Goal: Task Accomplishment & Management: Complete application form

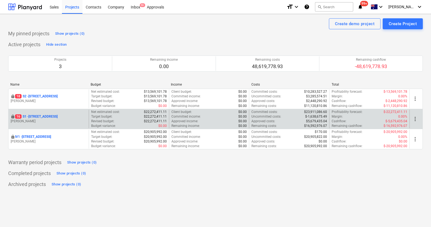
click at [46, 117] on p "16 S1 - [STREET_ADDRESS]" at bounding box center [36, 116] width 43 height 5
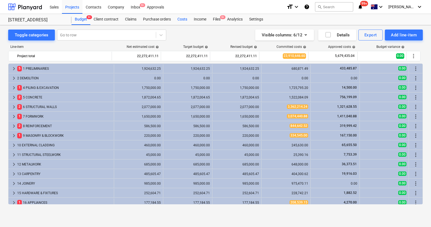
click at [184, 19] on div "Costs" at bounding box center [182, 19] width 16 height 11
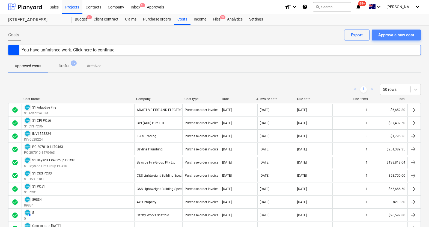
click at [388, 38] on div "Approve a new cost" at bounding box center [397, 34] width 36 height 7
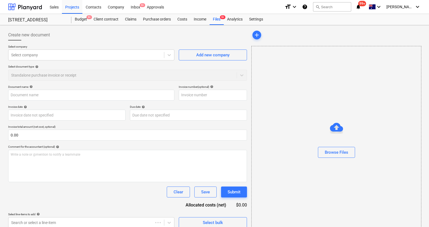
click at [154, 44] on div at bounding box center [127, 42] width 239 height 4
click at [158, 51] on div "Select company" at bounding box center [86, 55] width 156 height 8
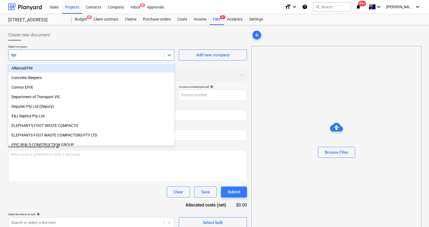
type input "epic"
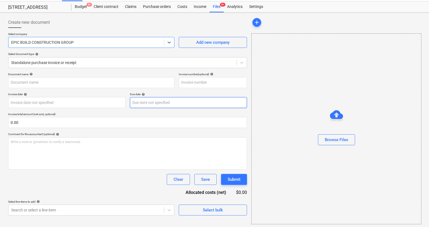
scroll to position [14, 0]
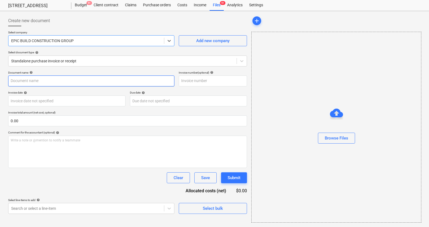
click at [97, 84] on input "text" at bounding box center [91, 80] width 166 height 11
click at [101, 83] on input "EPIX cost to date [DATE]" at bounding box center [91, 80] width 166 height 11
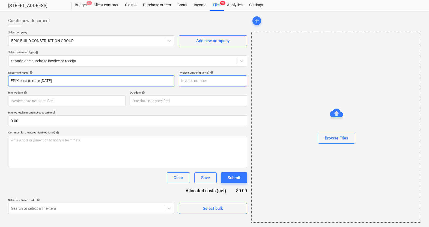
type input "EPIX cost to date [DATE]"
click at [189, 78] on input "text" at bounding box center [213, 80] width 68 height 11
paste input "EPIX cost to date [DATE]"
type input "EPIX cost to date [DATE]"
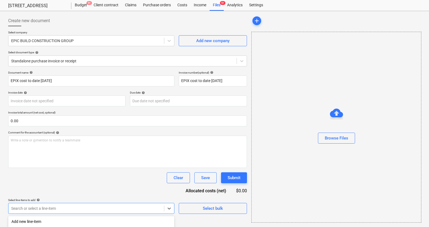
scroll to position [86, 0]
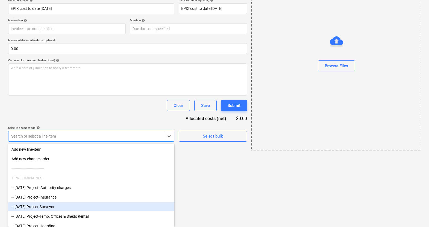
click at [75, 140] on body "Sales Projects Contacts Company Inbox 9+ Approvals format_size keyboard_arrow_d…" at bounding box center [214, 27] width 429 height 227
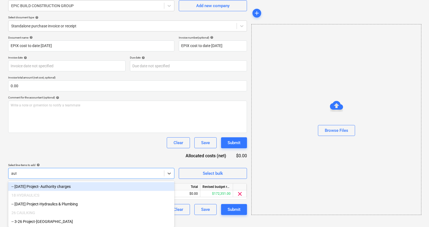
scroll to position [42, 0]
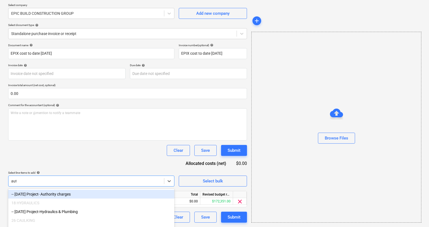
type input "auth"
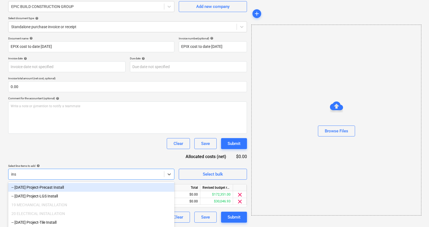
scroll to position [49, 0]
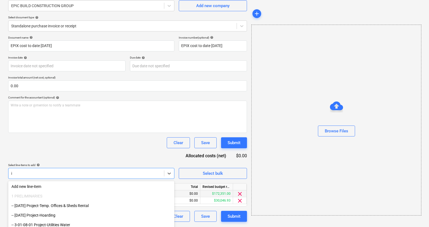
type input "i"
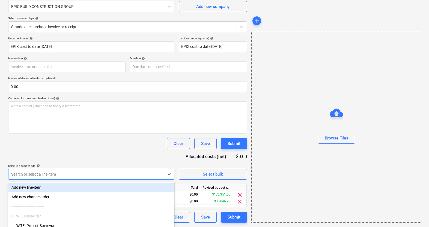
scroll to position [86, 0]
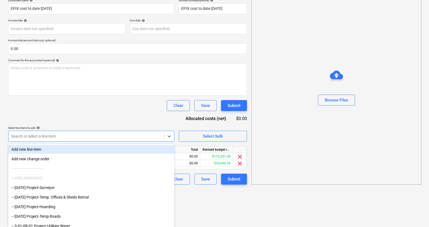
click at [61, 140] on body "Sales Projects Contacts Company Inbox 9+ Approvals format_size keyboard_arrow_d…" at bounding box center [214, 27] width 429 height 227
click at [41, 150] on div "Add new line-item" at bounding box center [91, 149] width 166 height 9
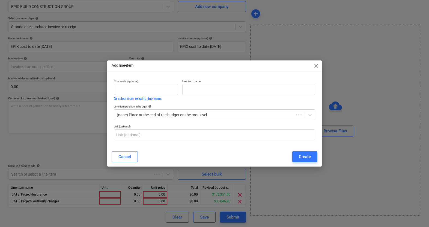
scroll to position [48, 0]
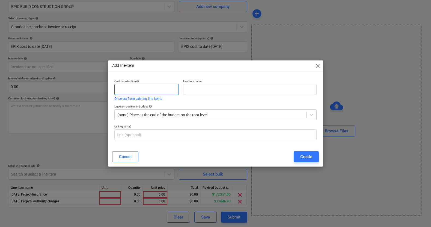
click at [133, 92] on input "text" at bounding box center [146, 89] width 64 height 11
paste input "[DATE] - Project-Insurance"
click at [163, 112] on div at bounding box center [210, 114] width 187 height 5
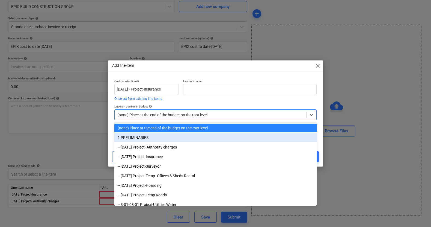
click at [162, 138] on div "1 PRELIMINARIES" at bounding box center [215, 137] width 203 height 9
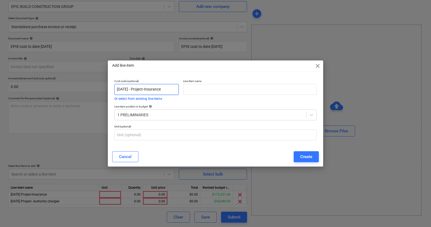
drag, startPoint x: 134, startPoint y: 90, endPoint x: 172, endPoint y: 89, distance: 38.5
click at [172, 89] on input "[DATE] - Project-Insurance" at bounding box center [146, 89] width 64 height 11
drag, startPoint x: 176, startPoint y: 89, endPoint x: 133, endPoint y: 89, distance: 43.4
click at [133, 89] on input "[DATE] - Project-Insurance" at bounding box center [146, 89] width 64 height 11
type input "[DATE] -"
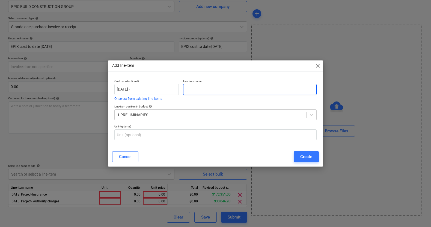
click at [191, 92] on input "text" at bounding box center [250, 89] width 134 height 11
paste input "Project-Insurance"
type input "Project-Insurance"
click at [151, 90] on input "[DATE] -" at bounding box center [146, 89] width 64 height 11
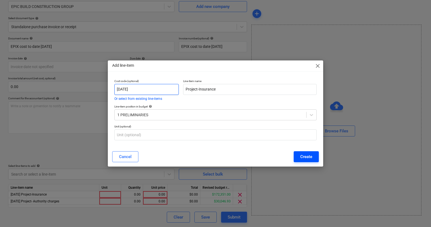
type input "[DATE]"
click at [303, 158] on div "Create" at bounding box center [306, 156] width 12 height 7
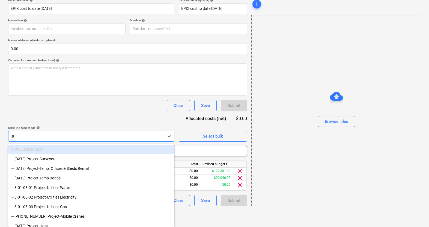
scroll to position [70, 0]
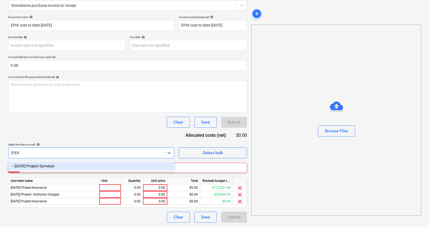
type input "survey"
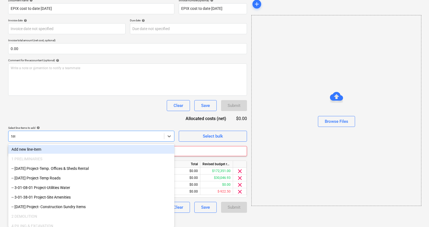
type input "temp"
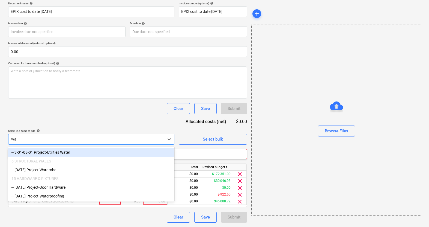
scroll to position [83, 0]
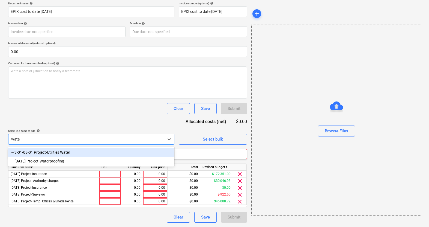
type input "water"
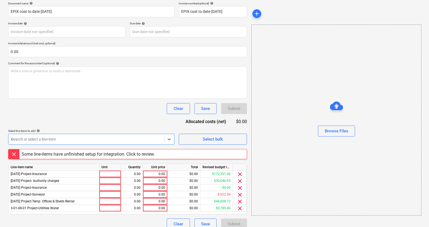
scroll to position [88, 0]
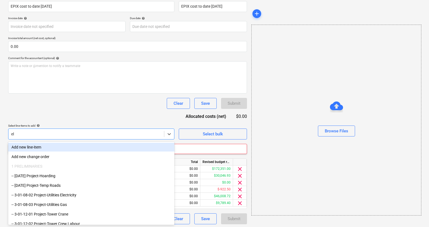
type input "elec"
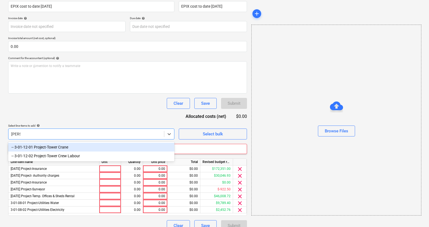
type input "tower"
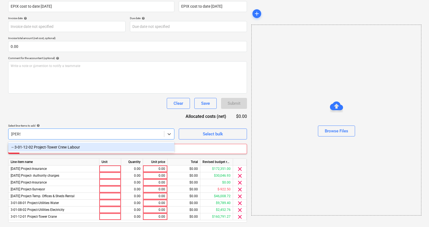
type input "tower"
type input "mobile"
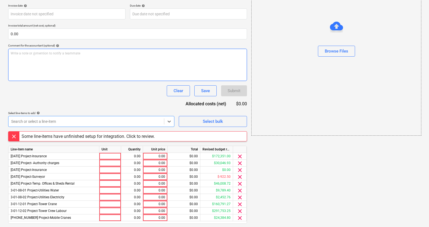
scroll to position [117, 0]
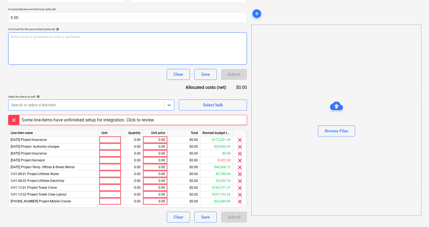
type input "g"
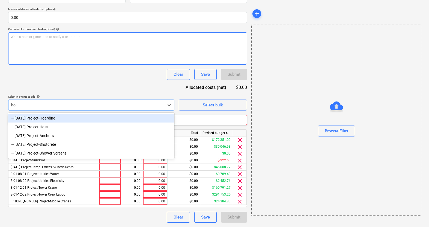
type input "hois"
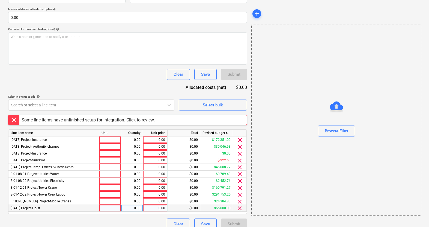
click at [239, 208] on span "clear" at bounding box center [240, 208] width 7 height 7
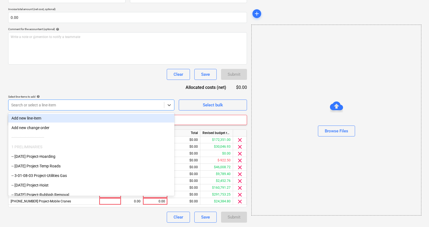
click at [98, 108] on div "Search or select a line-item" at bounding box center [86, 105] width 156 height 8
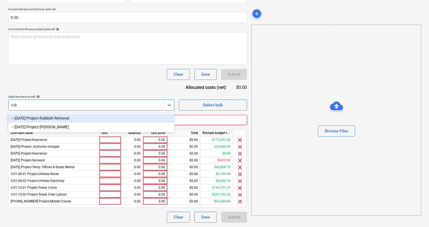
type input "rubb"
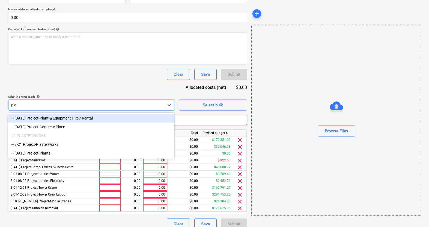
type input "plan"
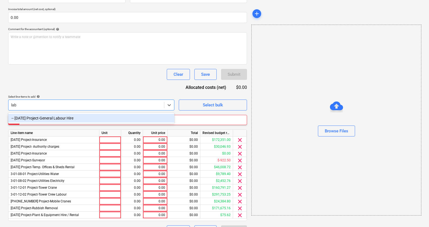
type input "labo"
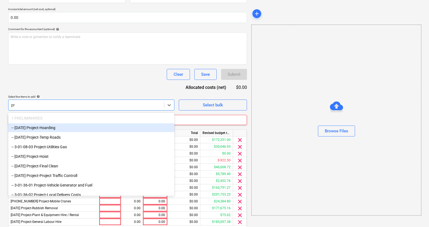
type input "p"
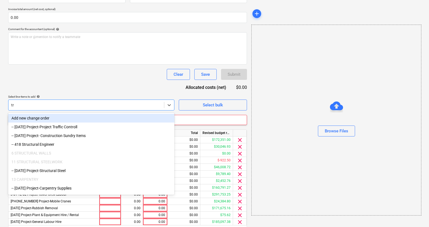
type input "tra"
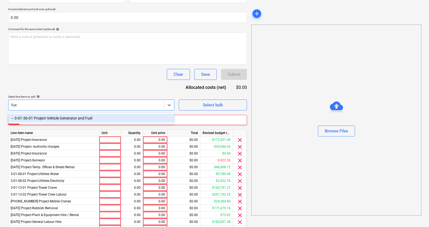
type input "fuel"
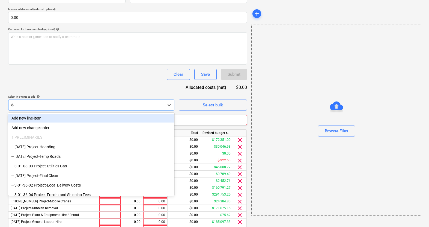
type input "del"
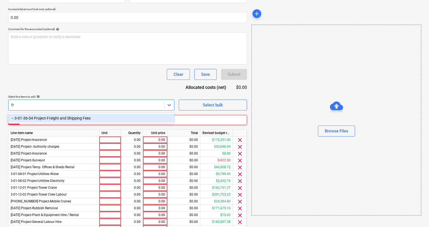
type input "fre"
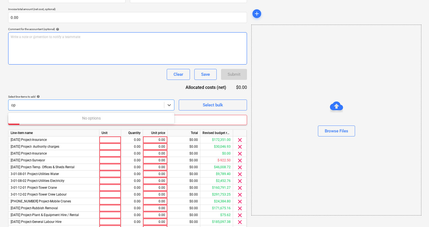
type input "o"
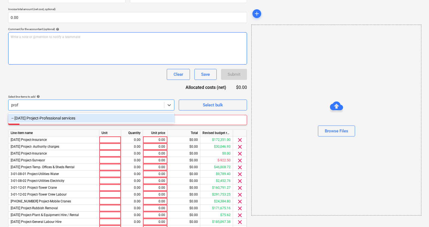
type input "profe"
type input "site"
type input "sundr"
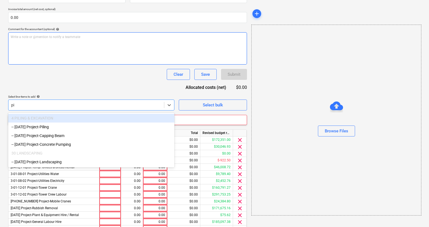
type input "pil"
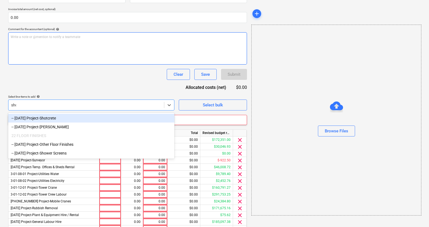
type input "shot"
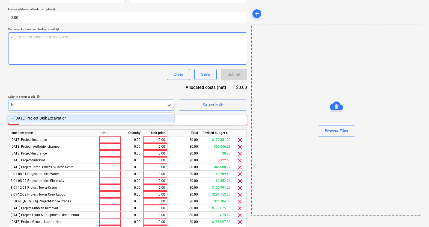
type input "bul"
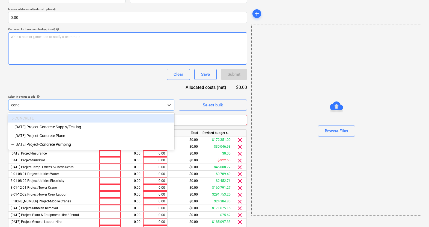
type input "concr"
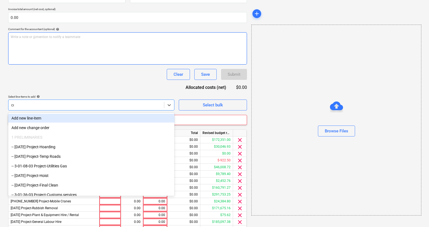
type input "conc"
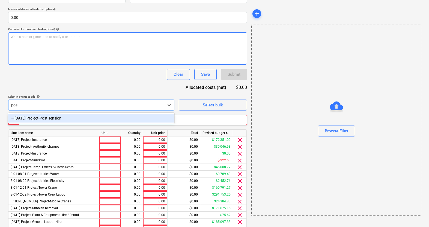
type input "post"
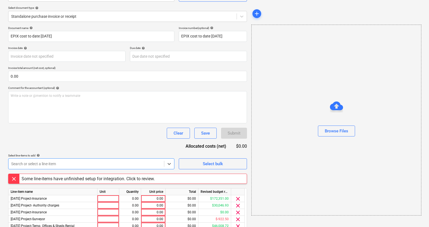
scroll to position [132, 0]
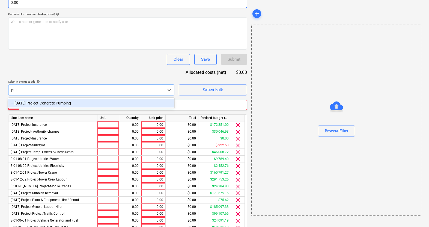
type input "pump"
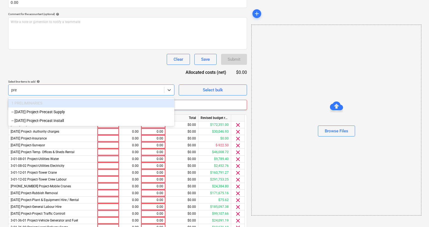
type input "prec"
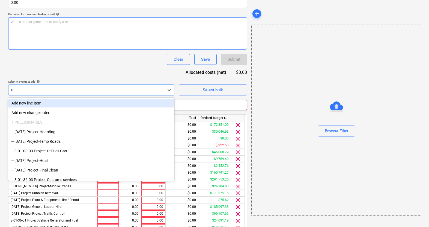
type input "rei"
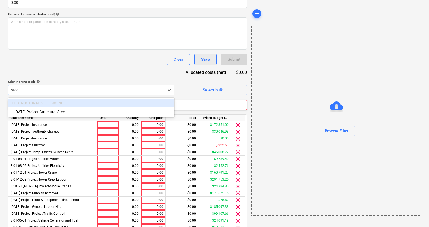
type input "steel"
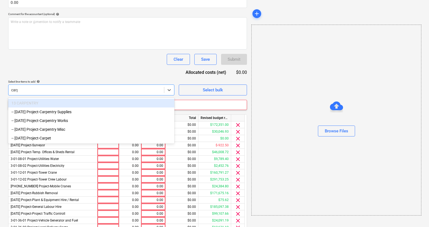
type input "carpe"
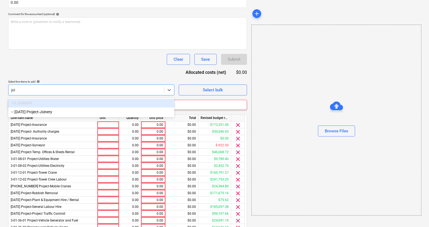
type input "join"
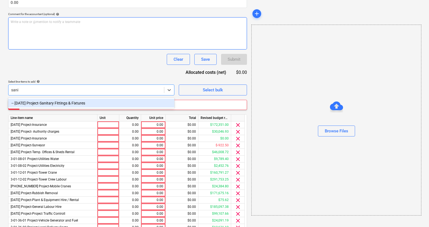
type input "sanit"
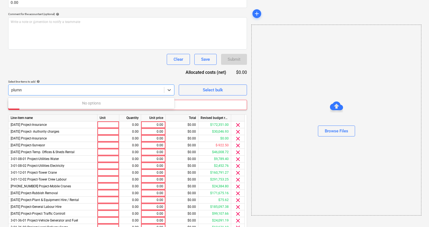
type input "plum"
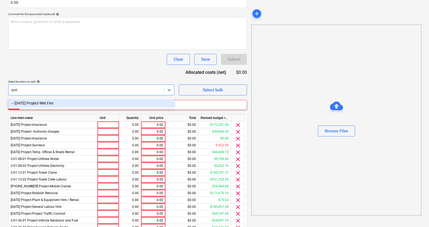
type input "wet fi"
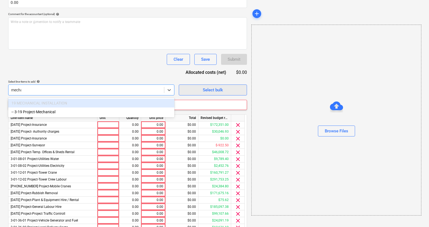
type input "mechan"
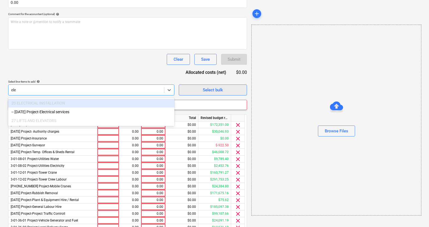
type input "elec"
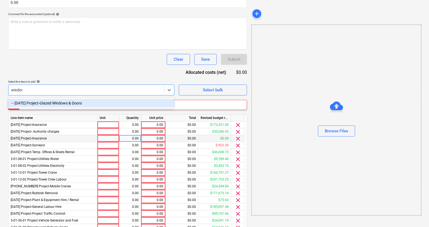
type input "windows"
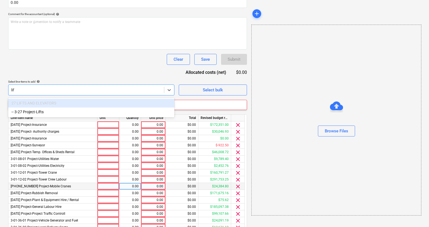
type input "lift"
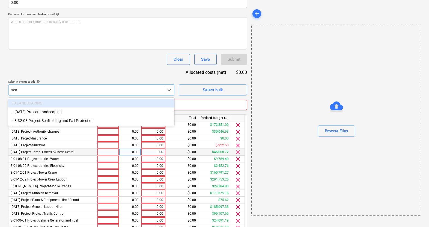
type input "scaf"
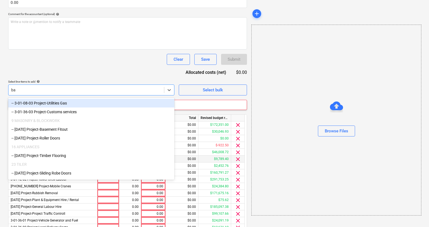
type input "b"
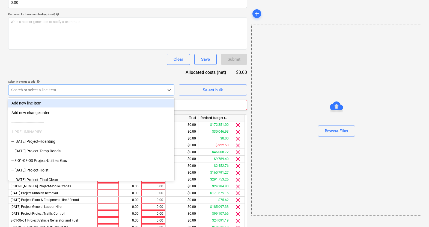
click at [62, 102] on div "Add new line-item" at bounding box center [91, 103] width 166 height 9
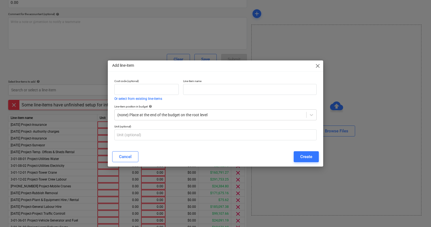
click at [316, 66] on span "close" at bounding box center [318, 66] width 7 height 7
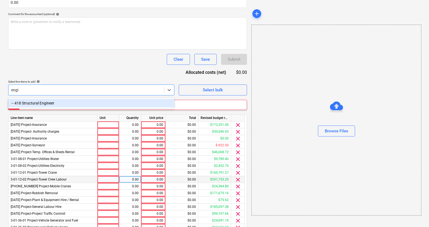
type input "engin"
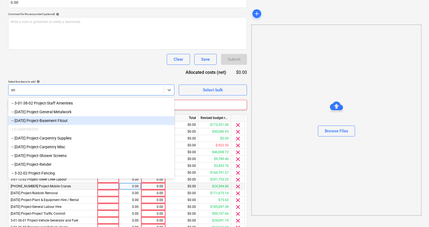
type input "e"
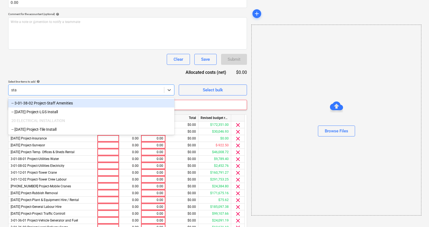
type input "staf"
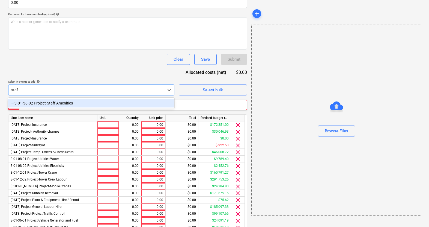
click at [156, 101] on div "-- 3-01-38-02 Project-Staff Amenities" at bounding box center [91, 103] width 166 height 9
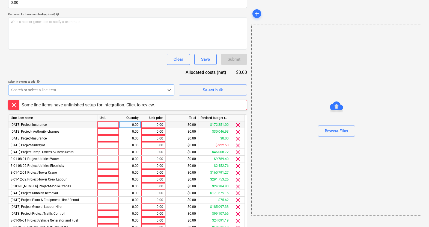
click at [152, 125] on div "0.00" at bounding box center [153, 124] width 20 height 7
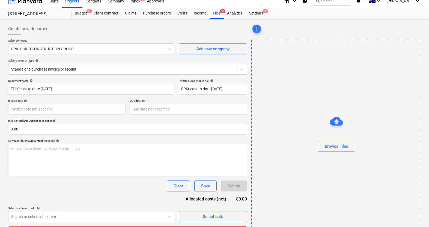
scroll to position [221, 0]
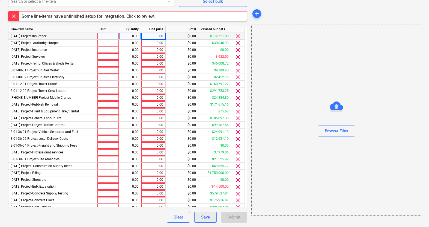
click at [209, 220] on div "Save" at bounding box center [205, 216] width 9 height 7
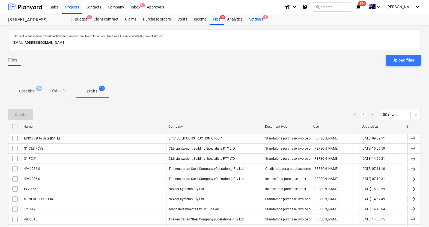
click at [260, 19] on div "Settings 1" at bounding box center [256, 19] width 20 height 11
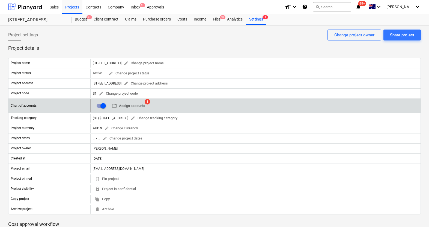
click at [127, 100] on div "table Assign accounts 1" at bounding box center [120, 105] width 55 height 13
click at [128, 103] on span "table Assign accounts" at bounding box center [128, 106] width 33 height 6
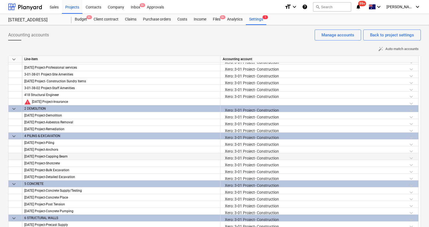
scroll to position [154, 0]
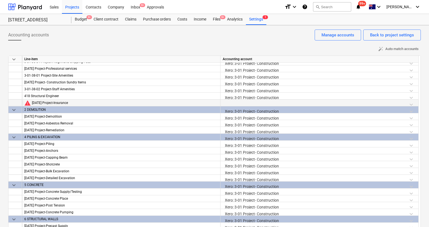
click at [259, 104] on div at bounding box center [320, 104] width 194 height 10
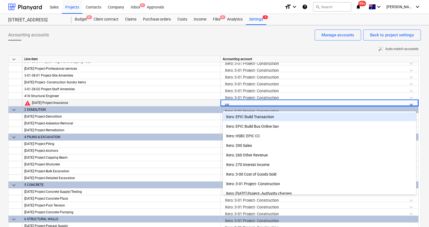
type input "xero"
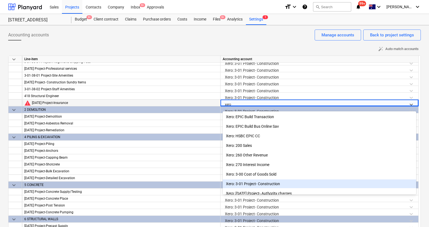
click at [238, 182] on div "Xero: 3-01 Project- Construction" at bounding box center [320, 183] width 194 height 9
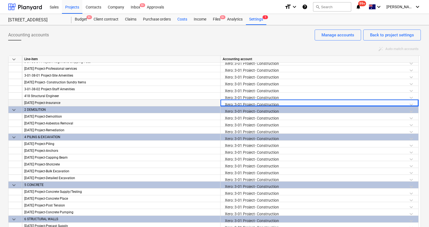
click at [182, 20] on div "Costs" at bounding box center [182, 19] width 16 height 11
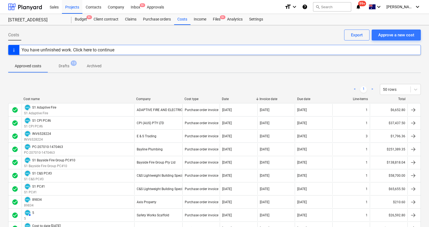
click at [73, 65] on span "13" at bounding box center [74, 62] width 6 height 5
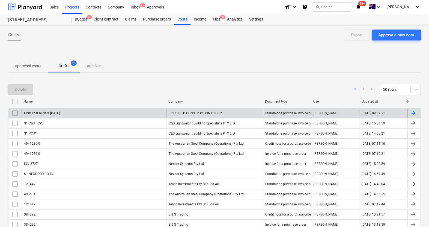
click at [82, 113] on div "EPIX cost to date [DATE]" at bounding box center [94, 113] width 145 height 9
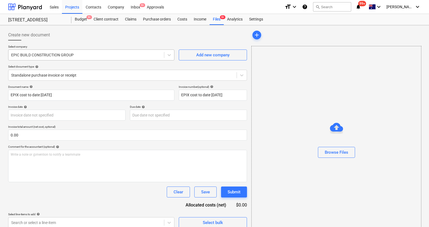
click at [79, 60] on div "EPIC BUILD CONSTRUCTION GROUP" at bounding box center [91, 54] width 166 height 11
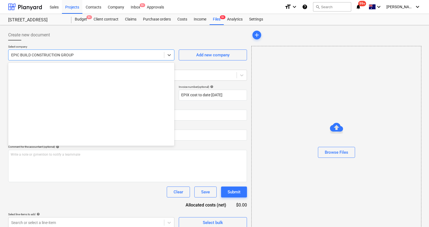
scroll to position [3298, 0]
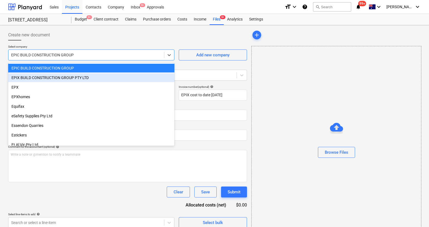
click at [75, 76] on div "EPIX BUILD CONSTRUCTION GROUP PTY LTD" at bounding box center [91, 77] width 166 height 9
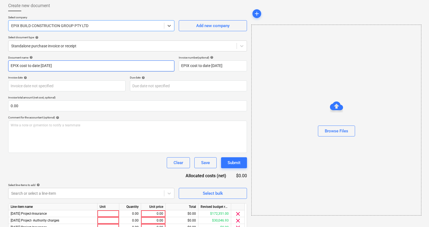
scroll to position [107, 0]
